Goal: Complete application form

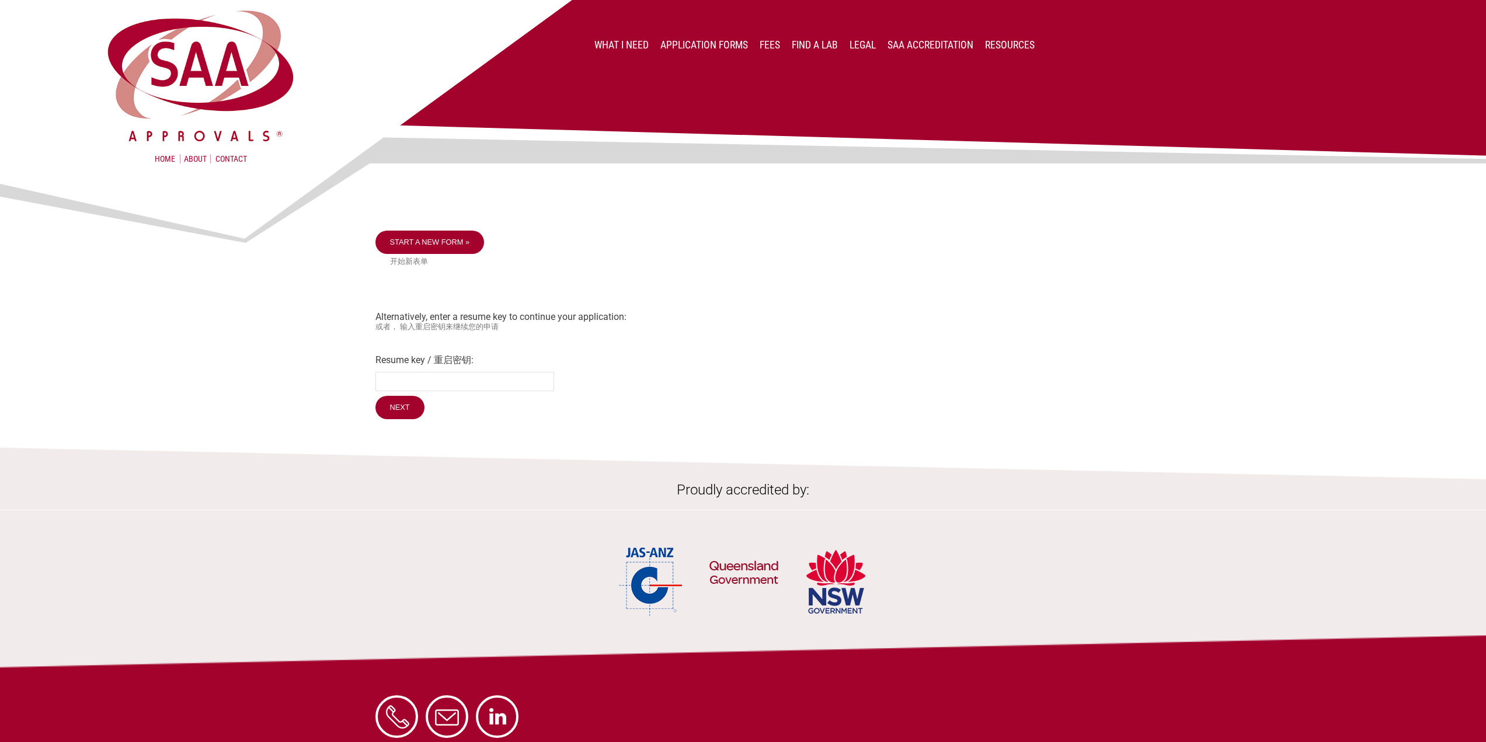
click at [435, 236] on img at bounding box center [743, 124] width 1486 height 249
click at [470, 241] on img at bounding box center [743, 124] width 1486 height 249
click at [421, 239] on img at bounding box center [743, 124] width 1486 height 249
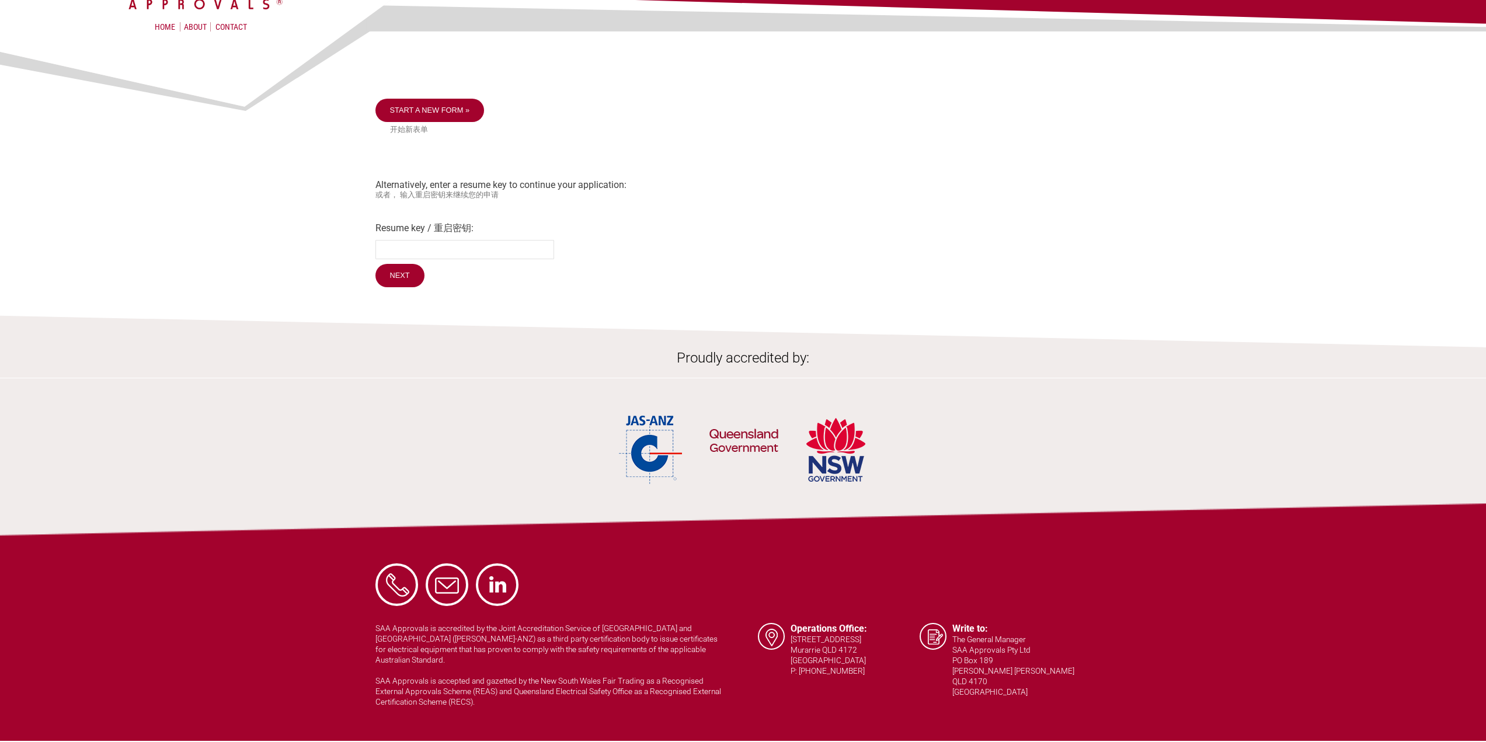
scroll to position [133, 0]
click at [419, 117] on div "Home About Contact What I Need Application Forms Fees Find a lab Legal SAA Accr…" at bounding box center [743, 309] width 1486 height 884
click at [405, 118] on link "Start a new form »" at bounding box center [429, 109] width 109 height 23
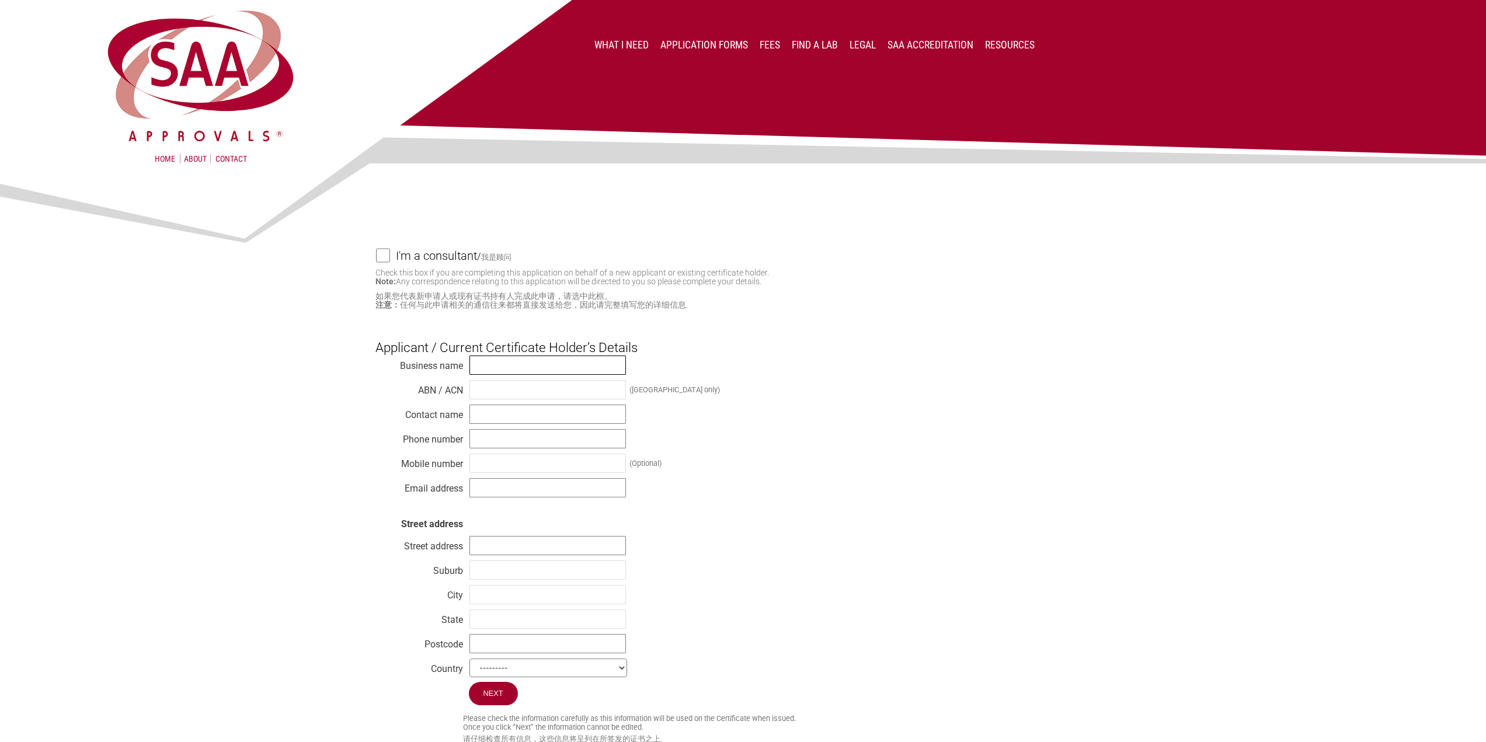
click at [512, 364] on input "text" at bounding box center [547, 365] width 156 height 19
paste input "Vividlife Global Pty Ltd"
type input "Vividlife Global Pty Ltd"
click at [516, 396] on input "text" at bounding box center [547, 389] width 156 height 19
